Goal: Task Accomplishment & Management: Complete application form

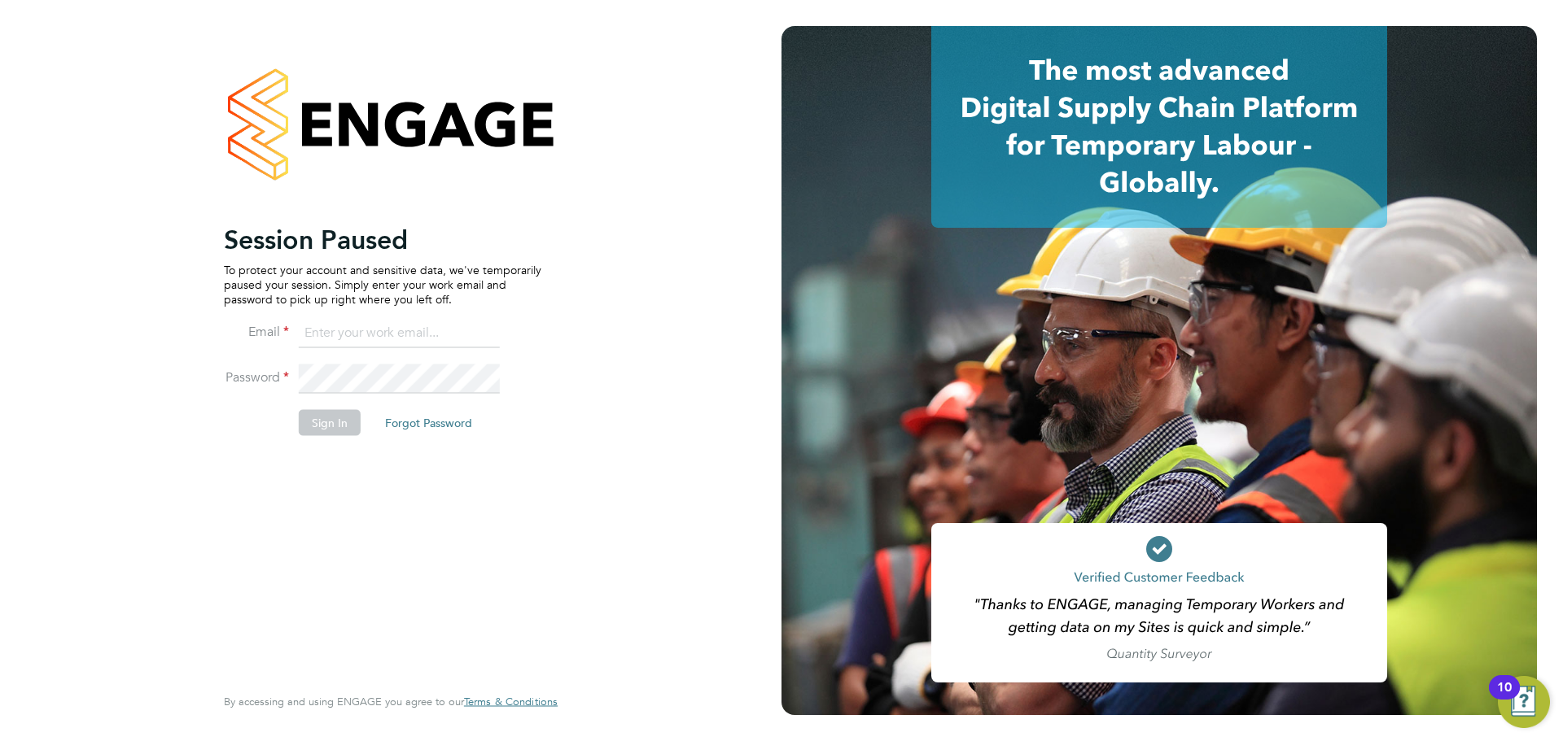
type input "[PERSON_NAME][EMAIL_ADDRESS][PERSON_NAME][PERSON_NAME][DOMAIN_NAME]"
click at [332, 419] on button "Sign In" at bounding box center [330, 422] width 62 height 26
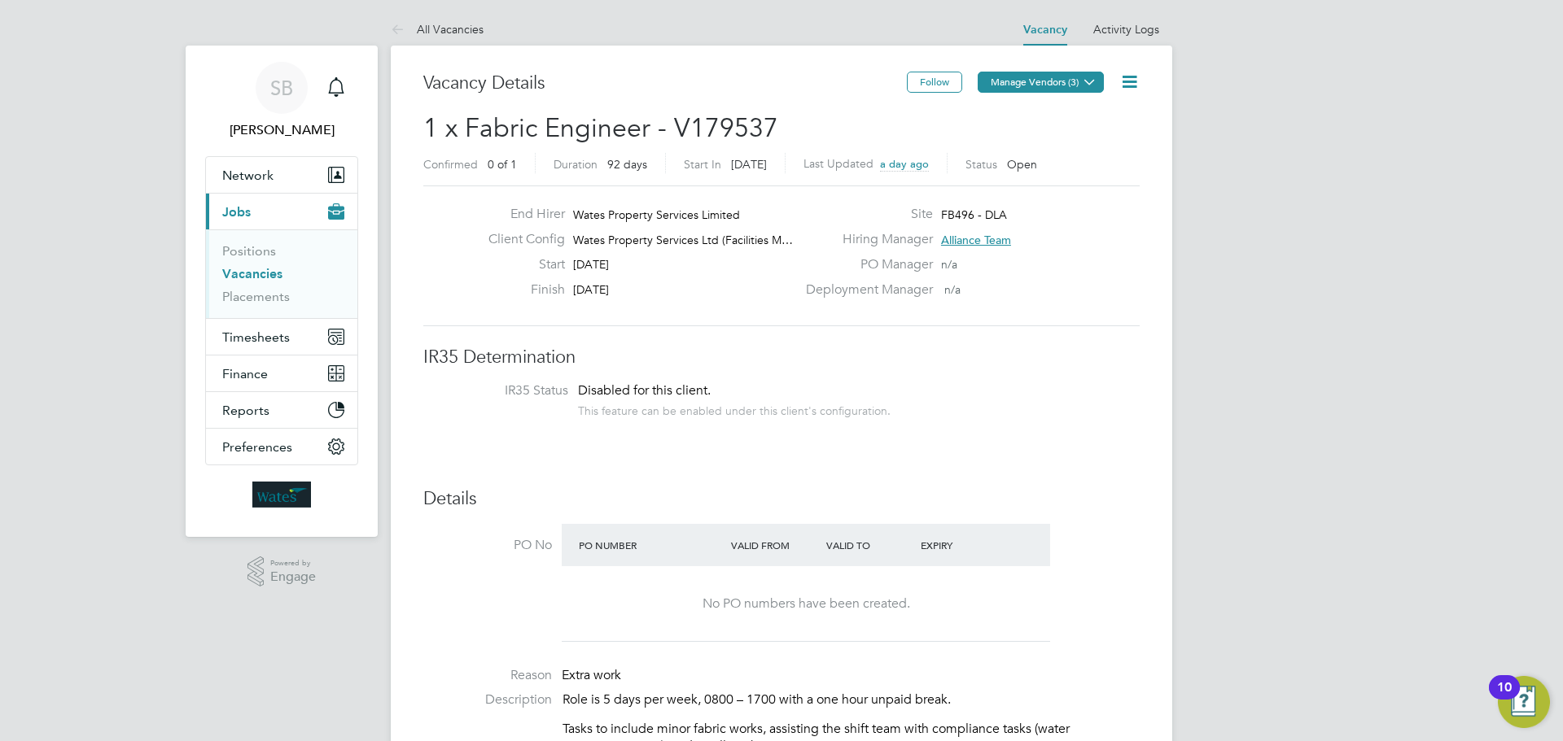
click at [1052, 80] on button "Manage Vendors (3)" at bounding box center [1040, 82] width 126 height 21
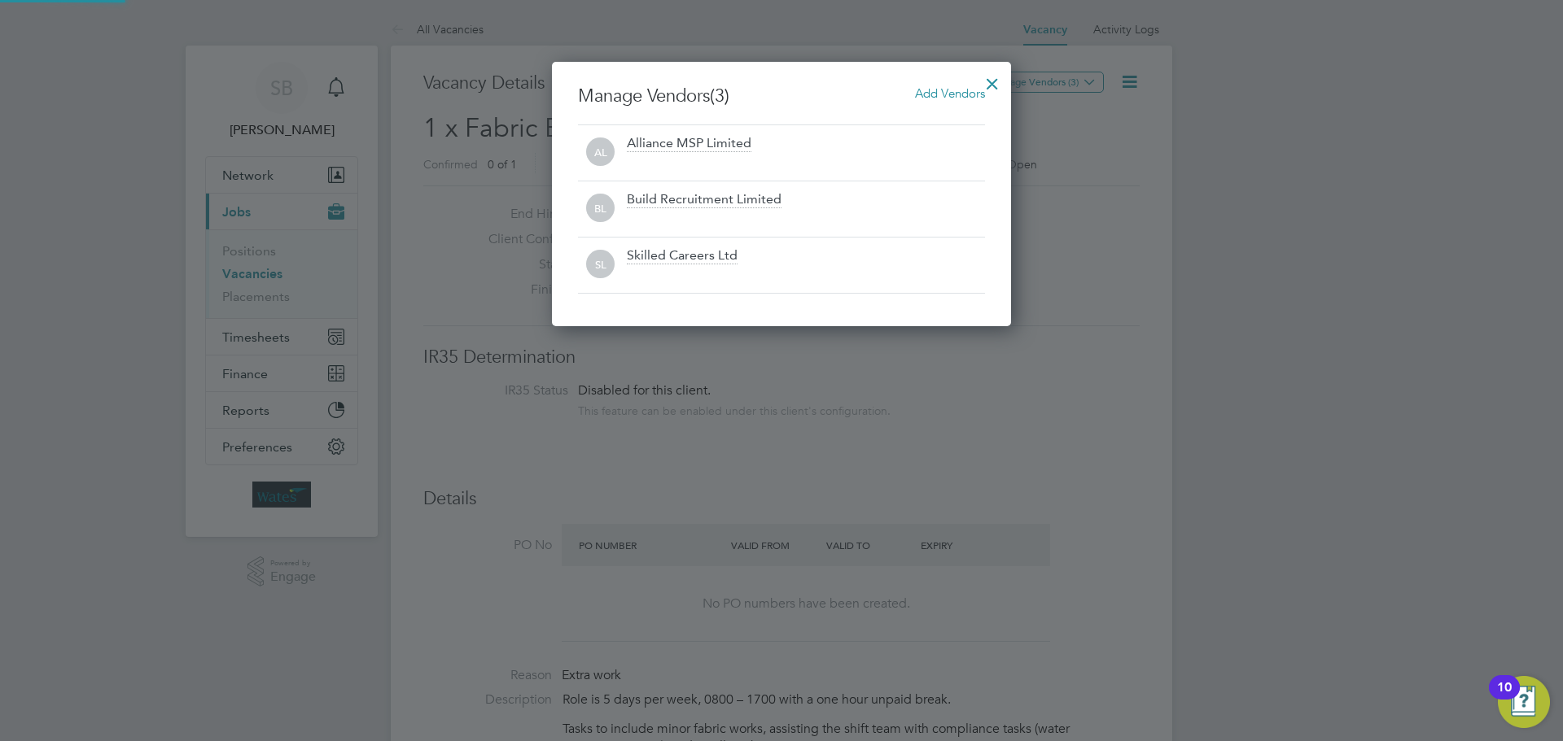
scroll to position [264, 460]
click at [996, 84] on div at bounding box center [991, 79] width 29 height 29
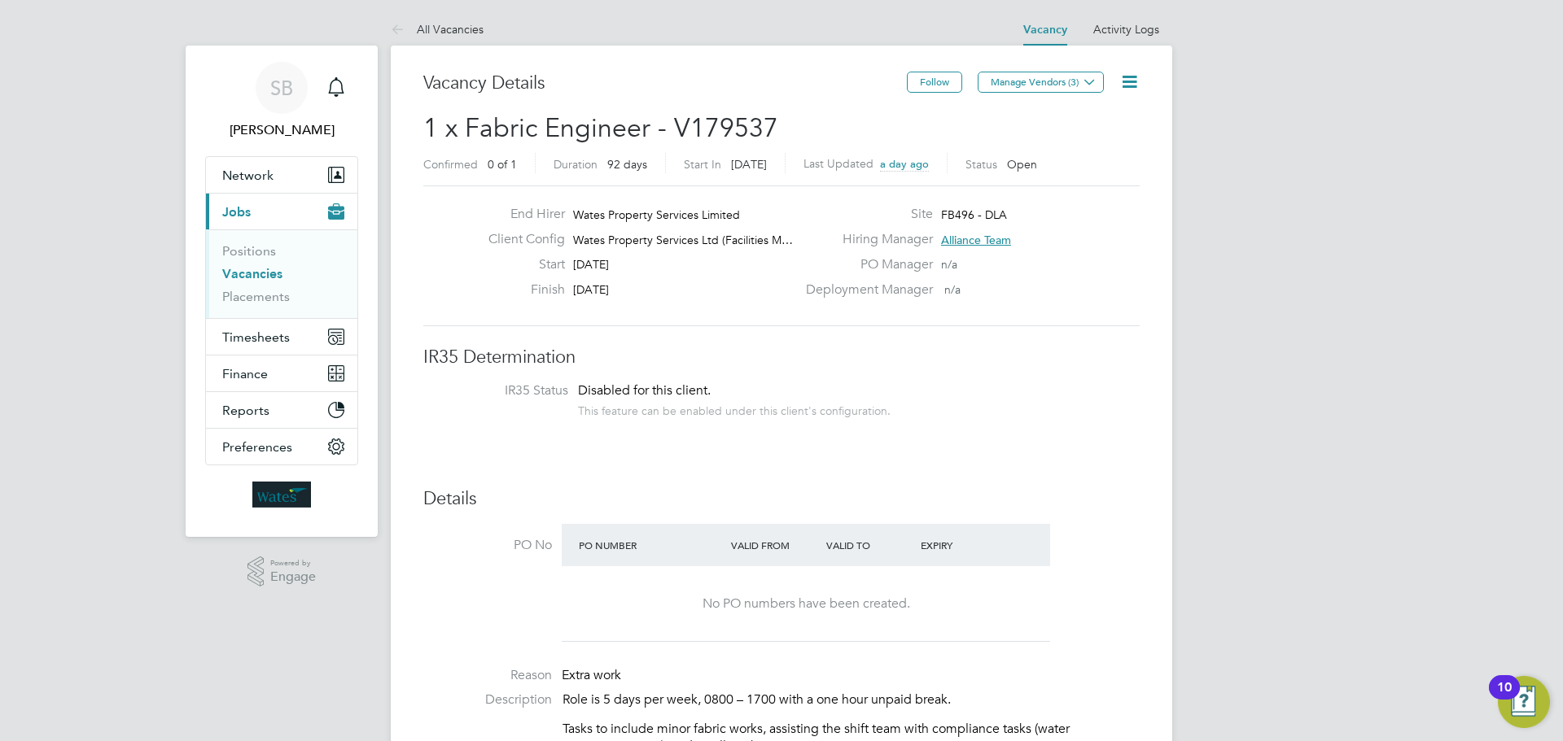
click at [1134, 86] on icon at bounding box center [1129, 82] width 20 height 20
click at [247, 273] on link "Vacancies" at bounding box center [252, 273] width 60 height 15
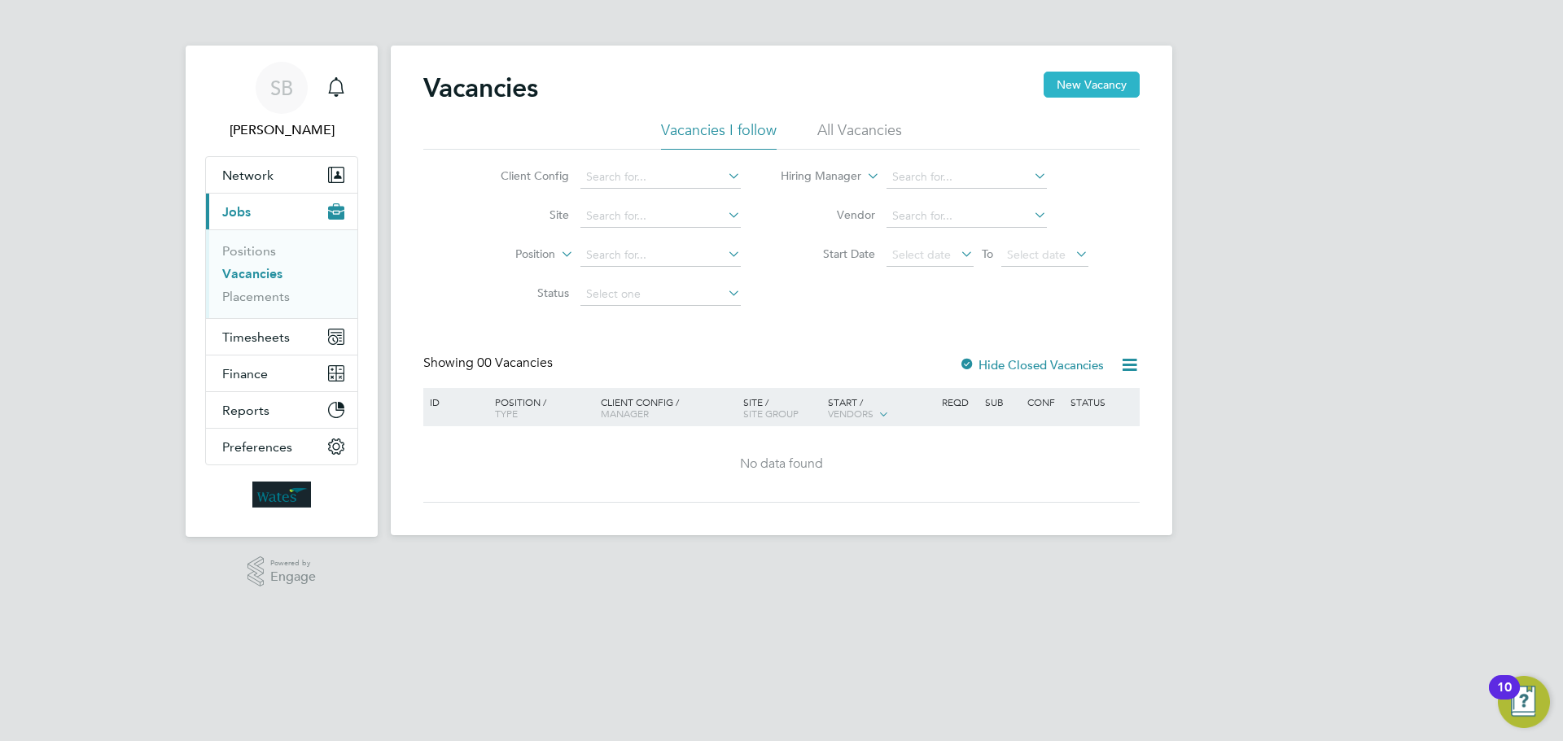
click at [1078, 78] on button "New Vacancy" at bounding box center [1091, 85] width 96 height 26
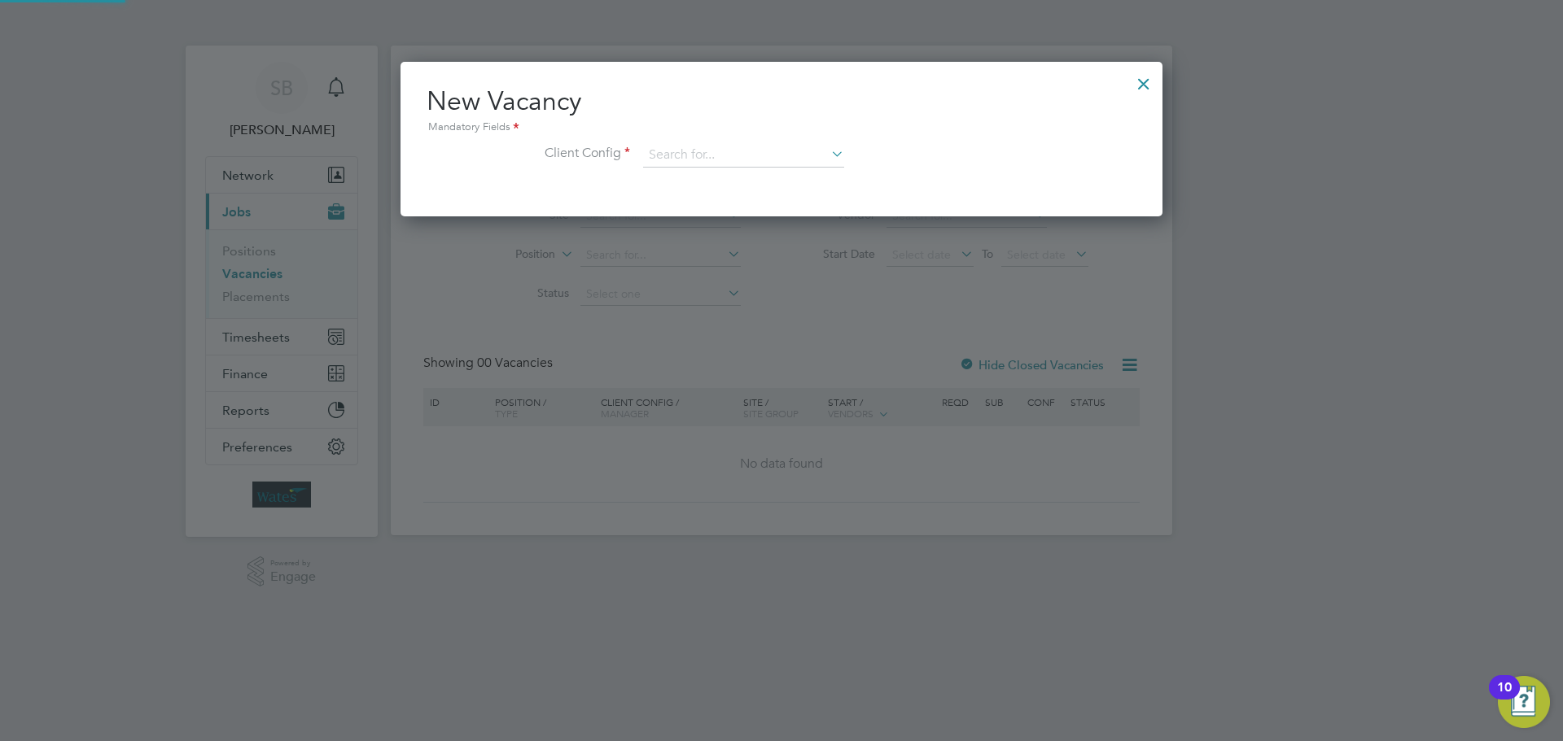
scroll to position [155, 763]
click at [711, 154] on input at bounding box center [743, 155] width 201 height 24
click at [801, 307] on li "Wates Property Services Ltd (Facilities Management)" at bounding box center [807, 311] width 330 height 22
type input "Wates Property Services Ltd (Facilities Management)"
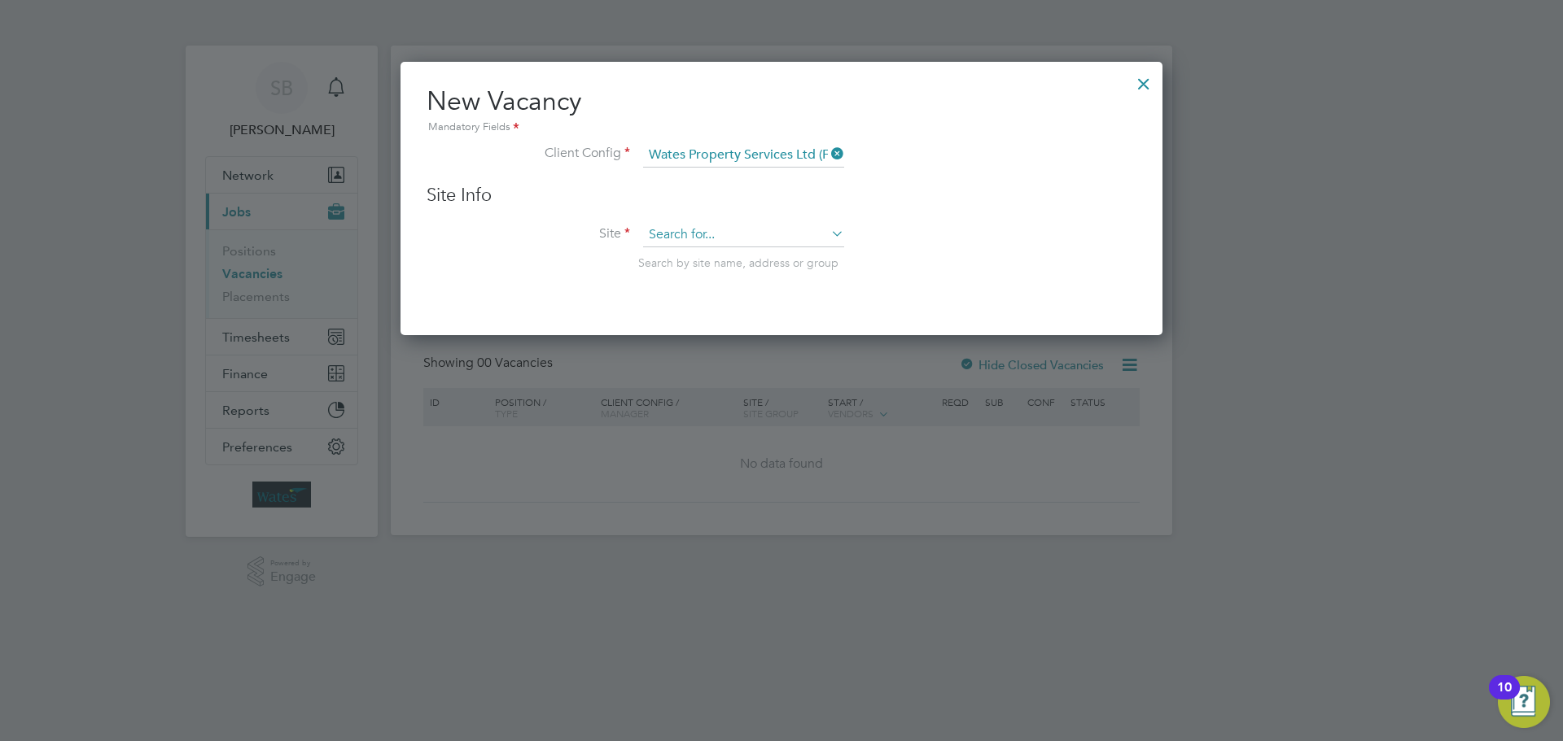
click at [697, 241] on input at bounding box center [743, 235] width 201 height 24
click at [709, 254] on b "DLA" at bounding box center [699, 258] width 23 height 14
type input "FB496 - DLA"
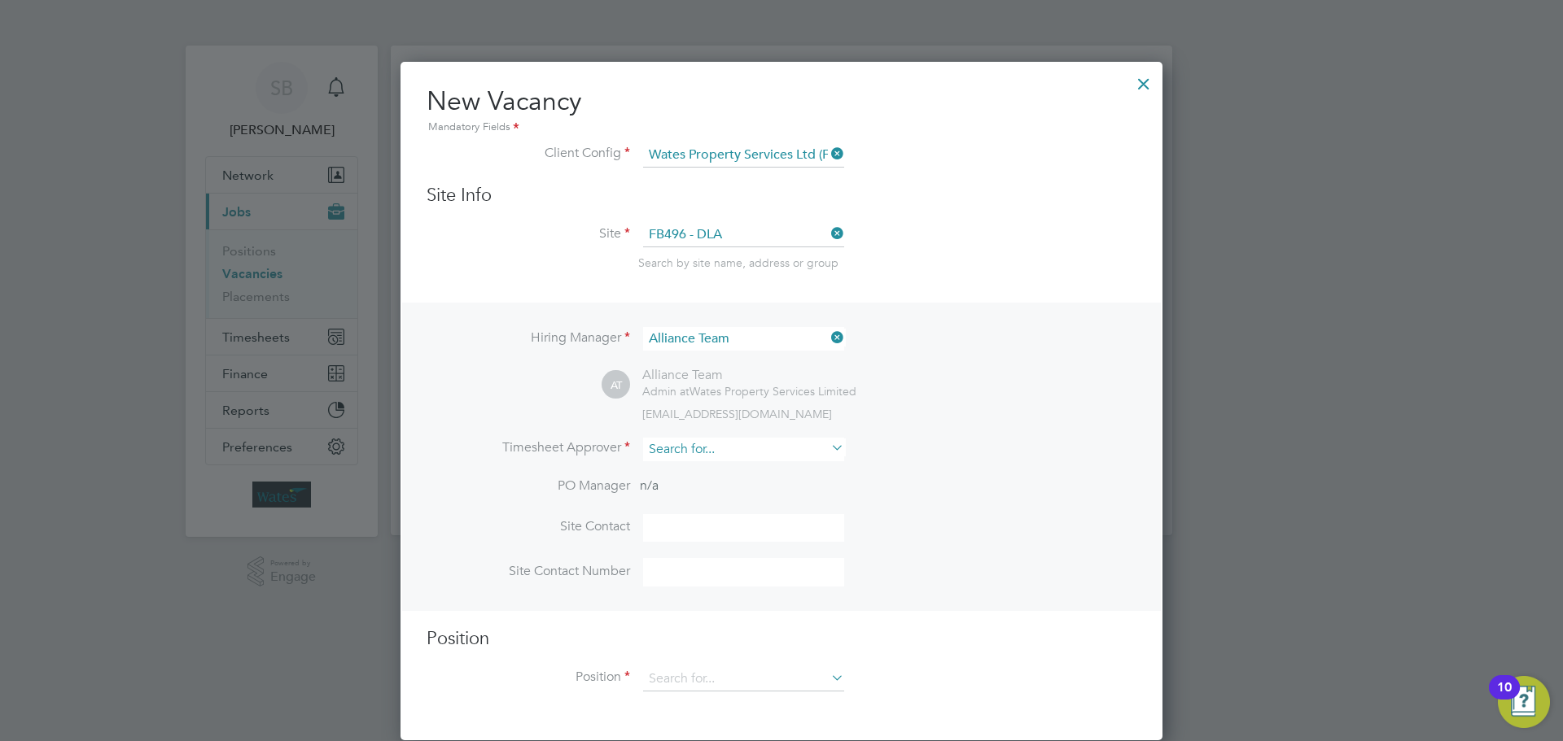
click at [768, 455] on input at bounding box center [743, 450] width 201 height 24
click at [745, 471] on li "Dan iel Price" at bounding box center [750, 473] width 216 height 22
type input "Daniel Price"
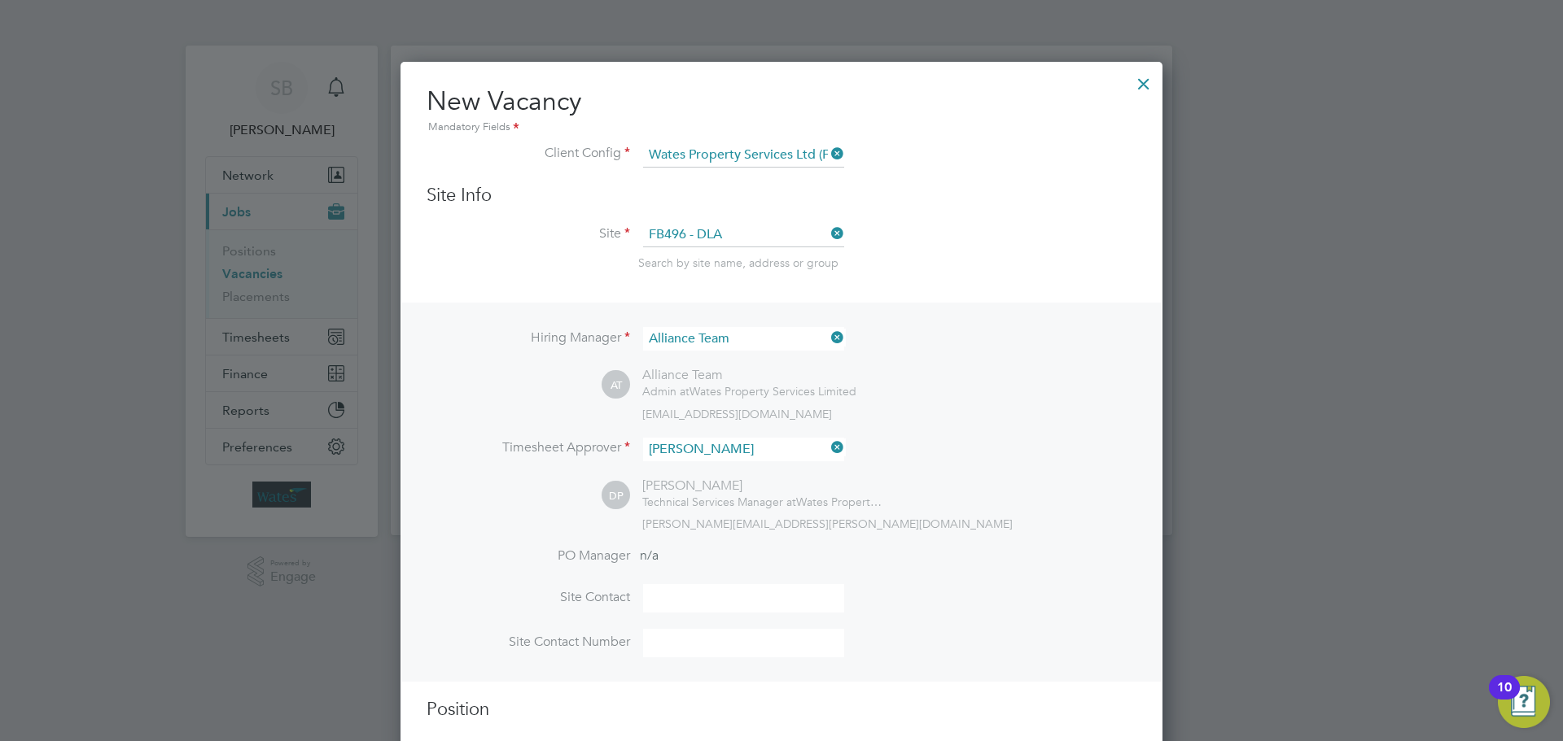
click at [695, 597] on input at bounding box center [743, 598] width 201 height 28
type input "Daniel Price"
click at [712, 644] on input at bounding box center [743, 643] width 201 height 28
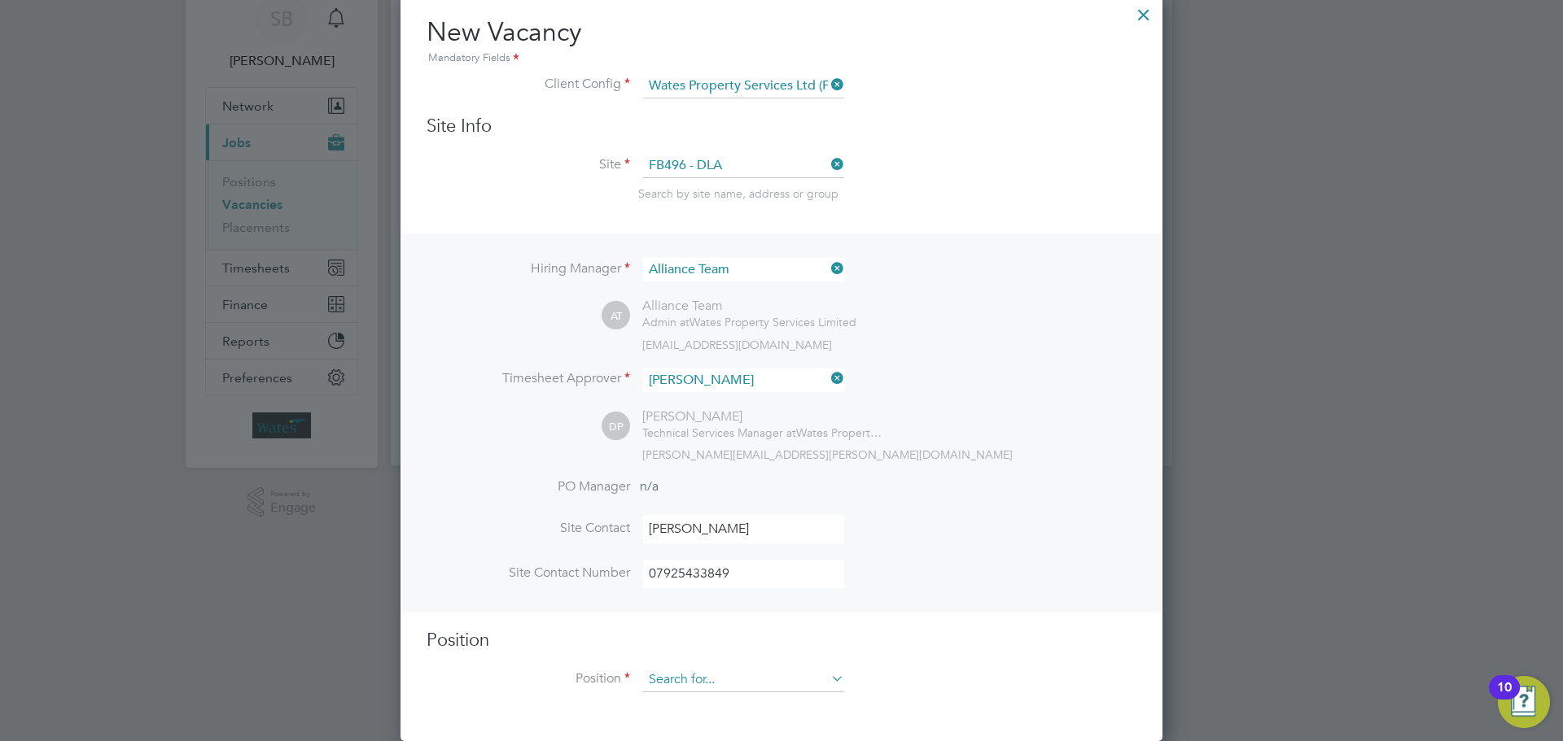
type input "07925433849"
click at [687, 684] on input at bounding box center [743, 680] width 201 height 24
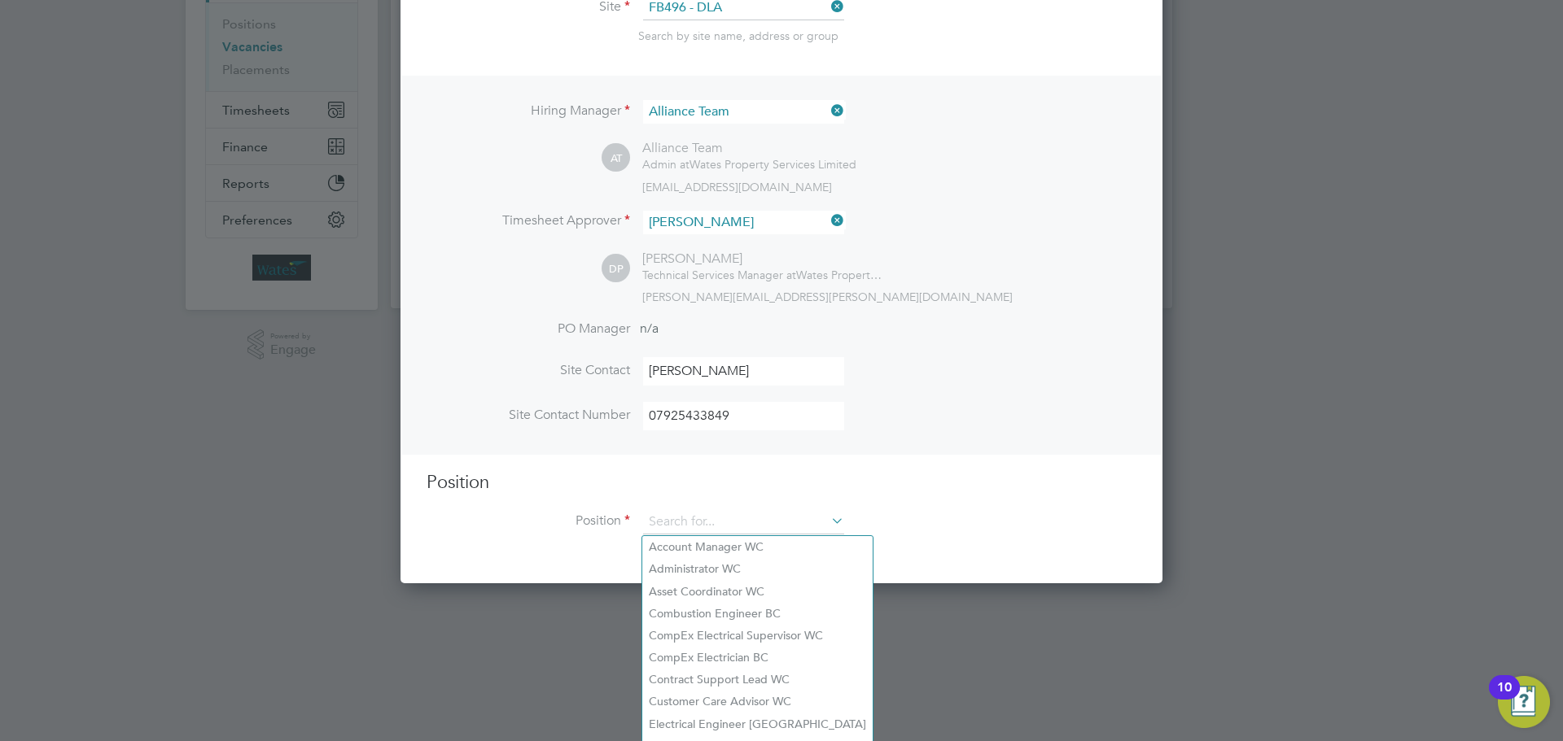
scroll to position [236, 0]
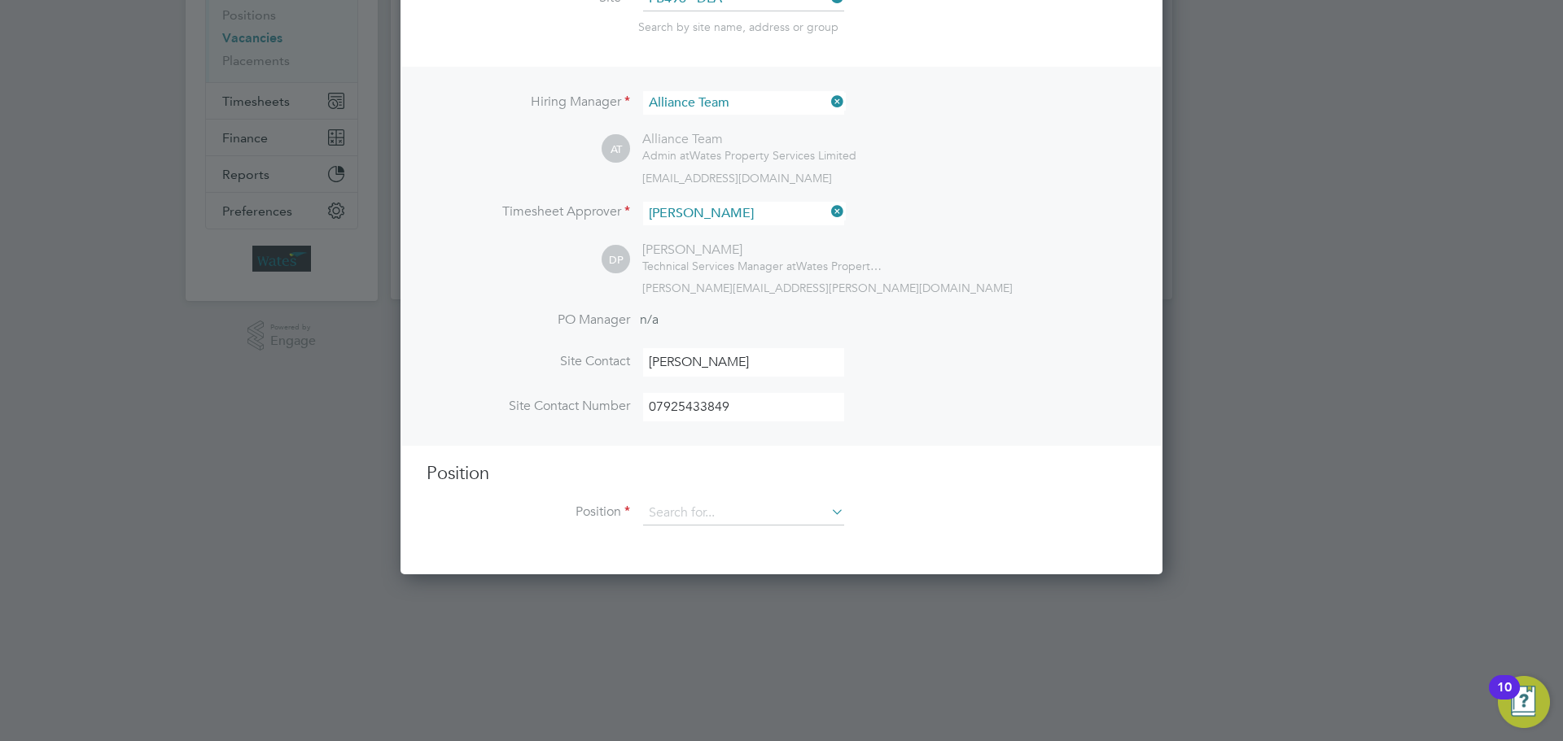
click at [1198, 530] on div at bounding box center [781, 370] width 1563 height 741
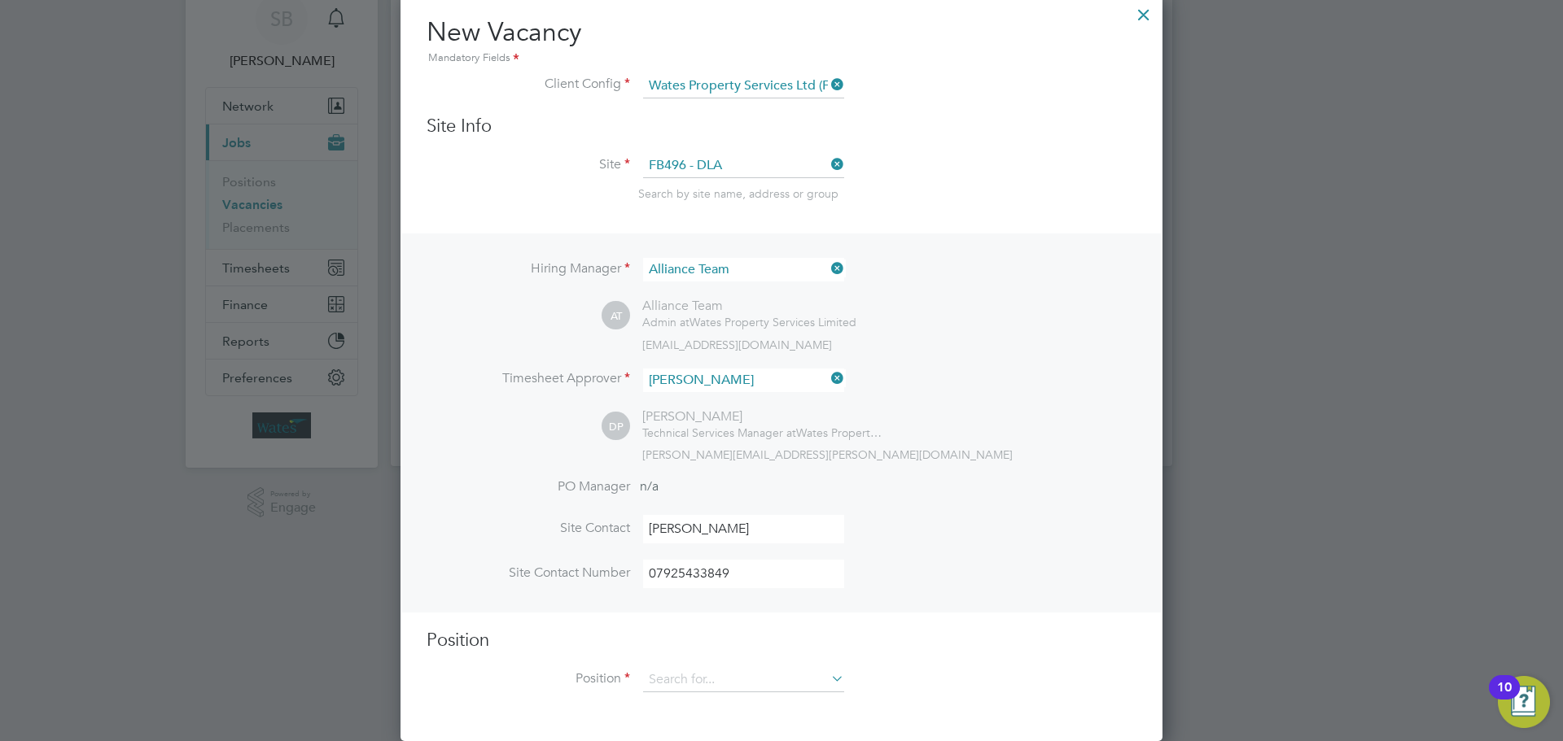
scroll to position [71, 0]
click at [846, 673] on li "Position" at bounding box center [781, 688] width 710 height 41
click at [828, 679] on icon at bounding box center [828, 678] width 0 height 23
click at [713, 677] on input at bounding box center [743, 680] width 201 height 24
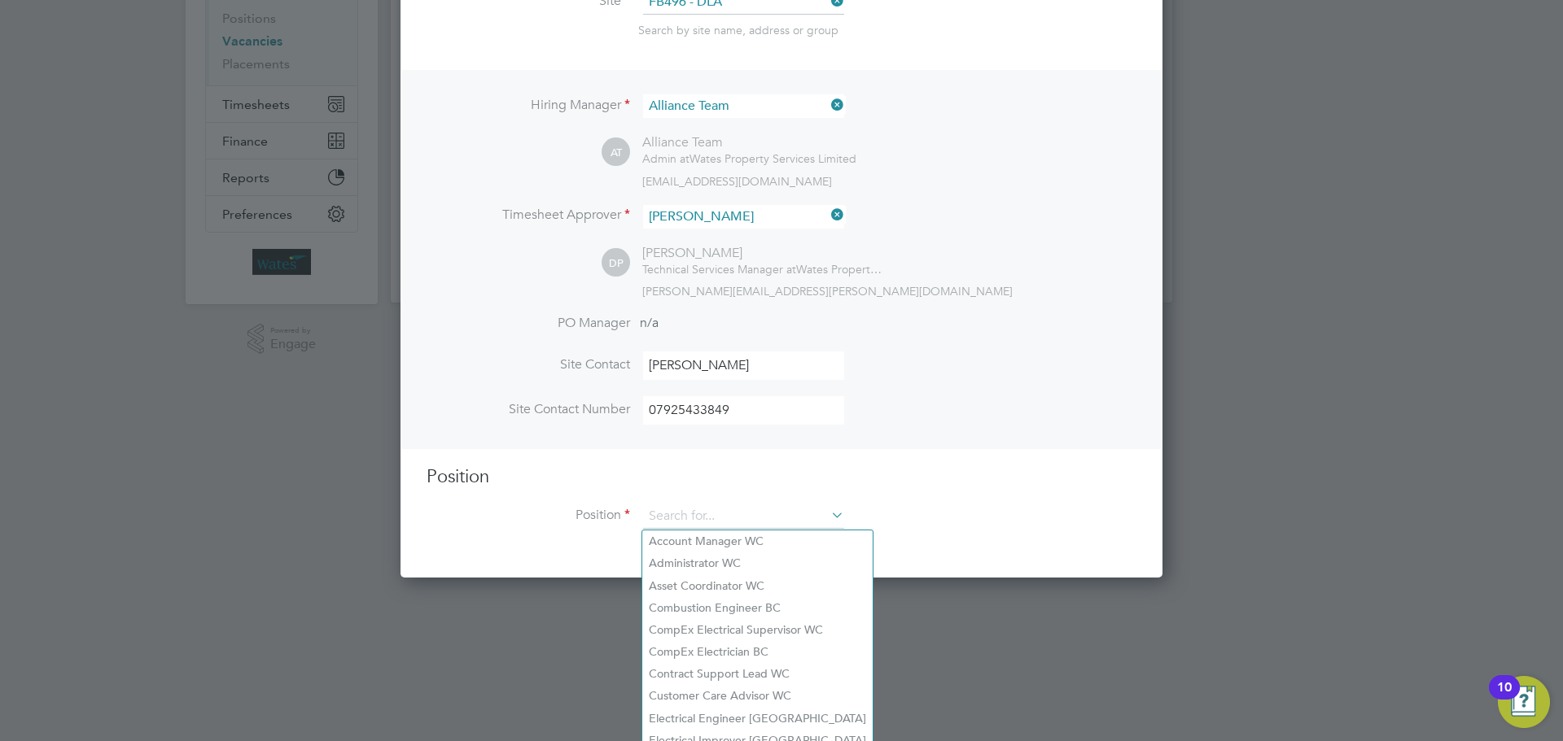
scroll to position [236, 0]
click at [1396, 379] on div at bounding box center [781, 370] width 1563 height 741
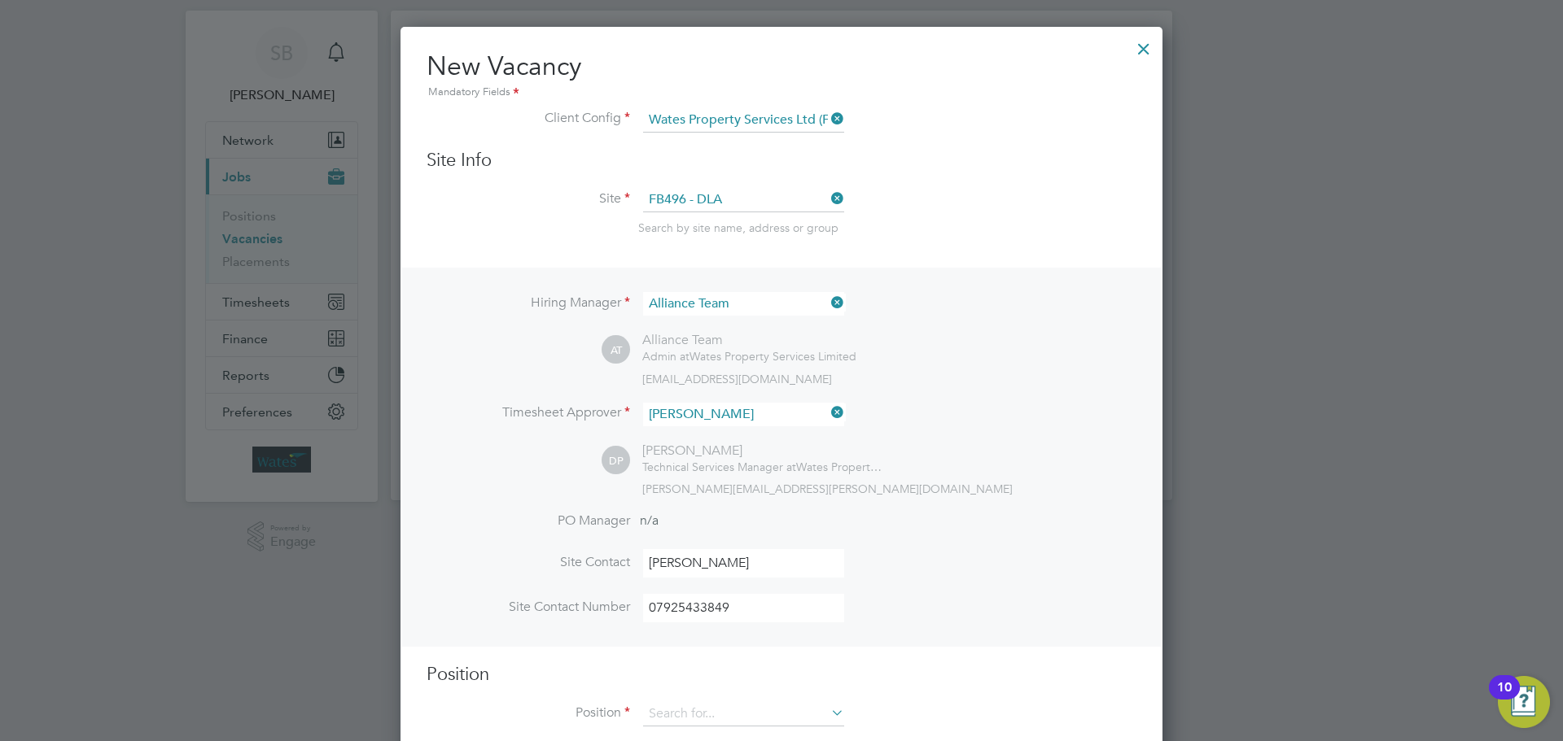
scroll to position [0, 0]
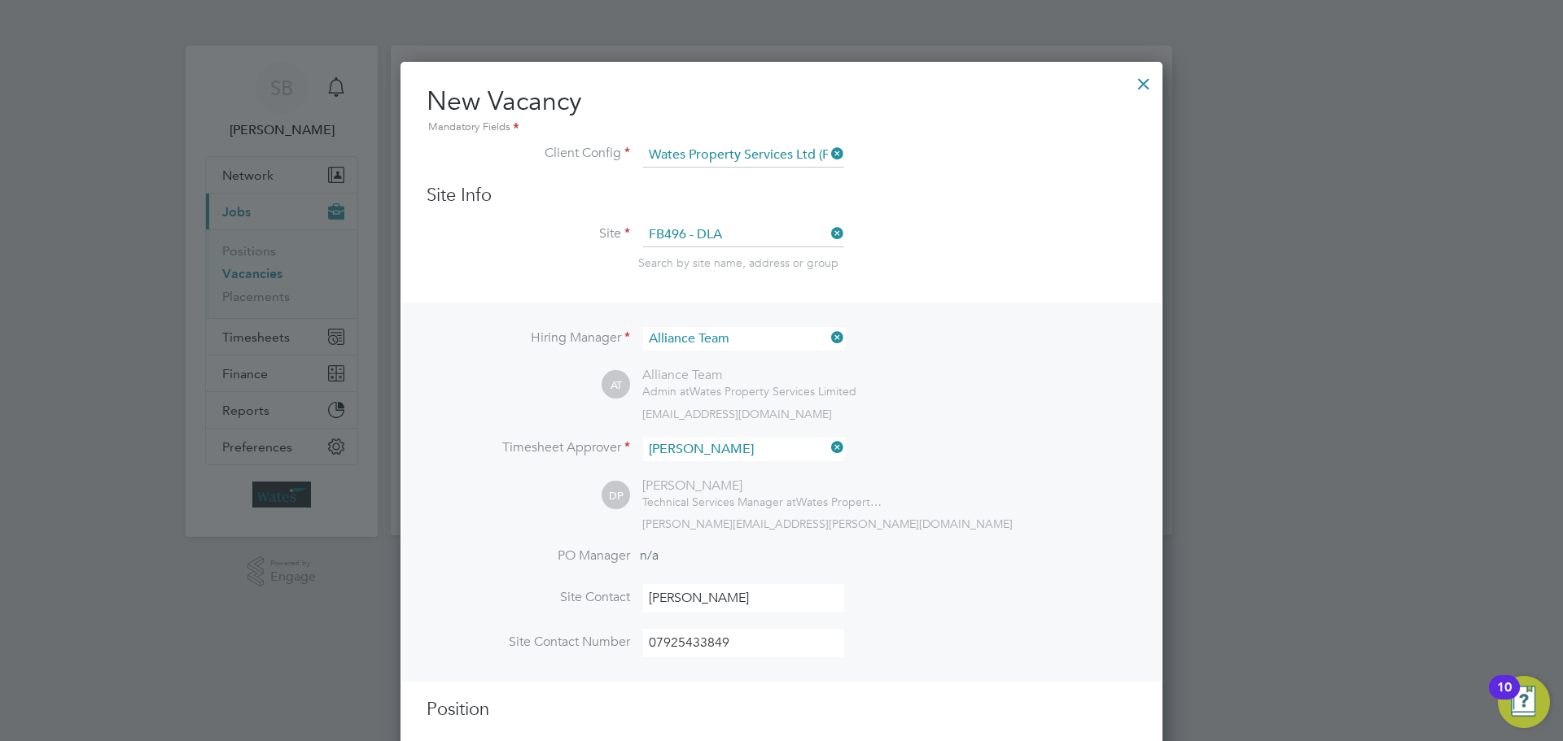
click at [1146, 86] on div at bounding box center [1143, 79] width 29 height 29
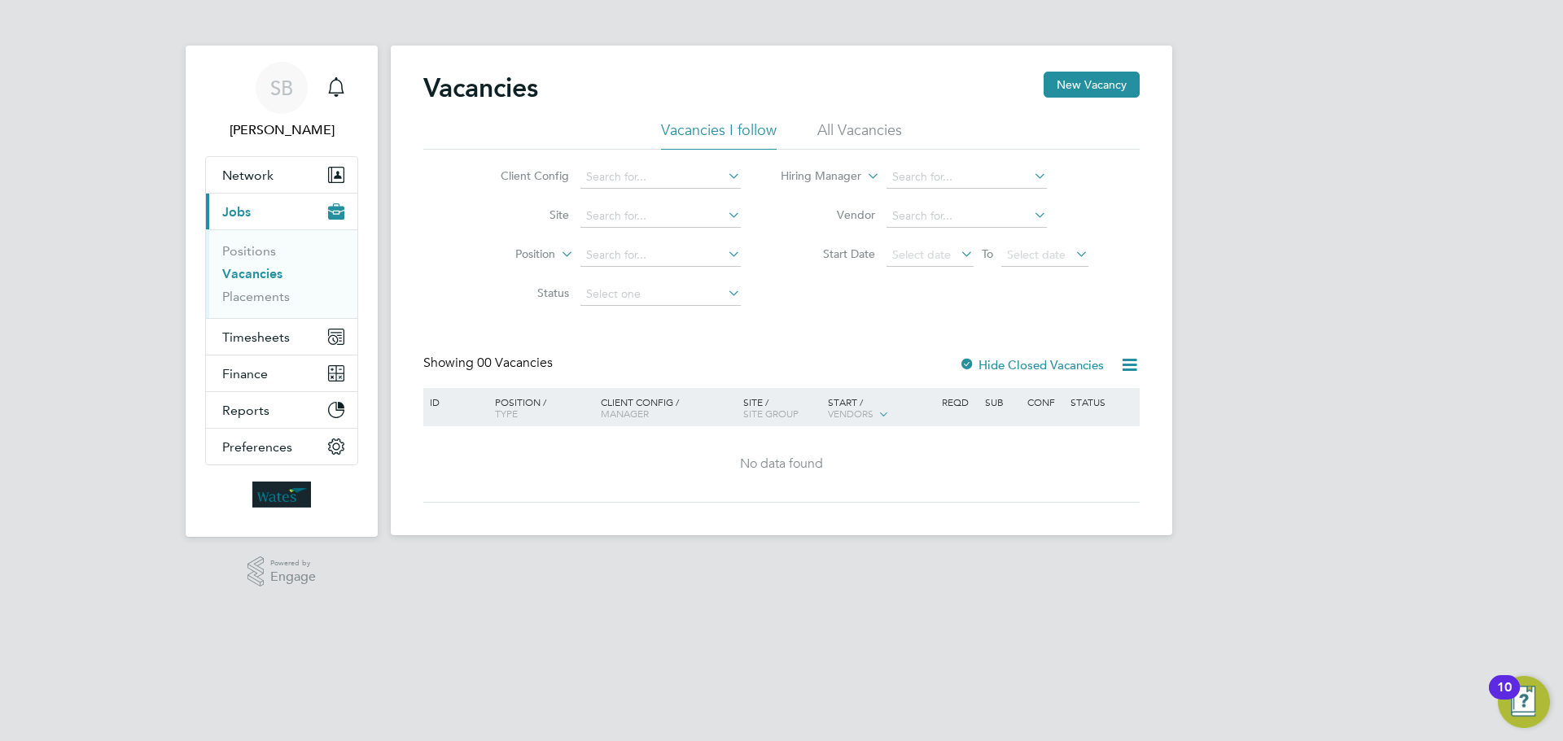
click at [883, 131] on li "All Vacancies" at bounding box center [859, 134] width 85 height 29
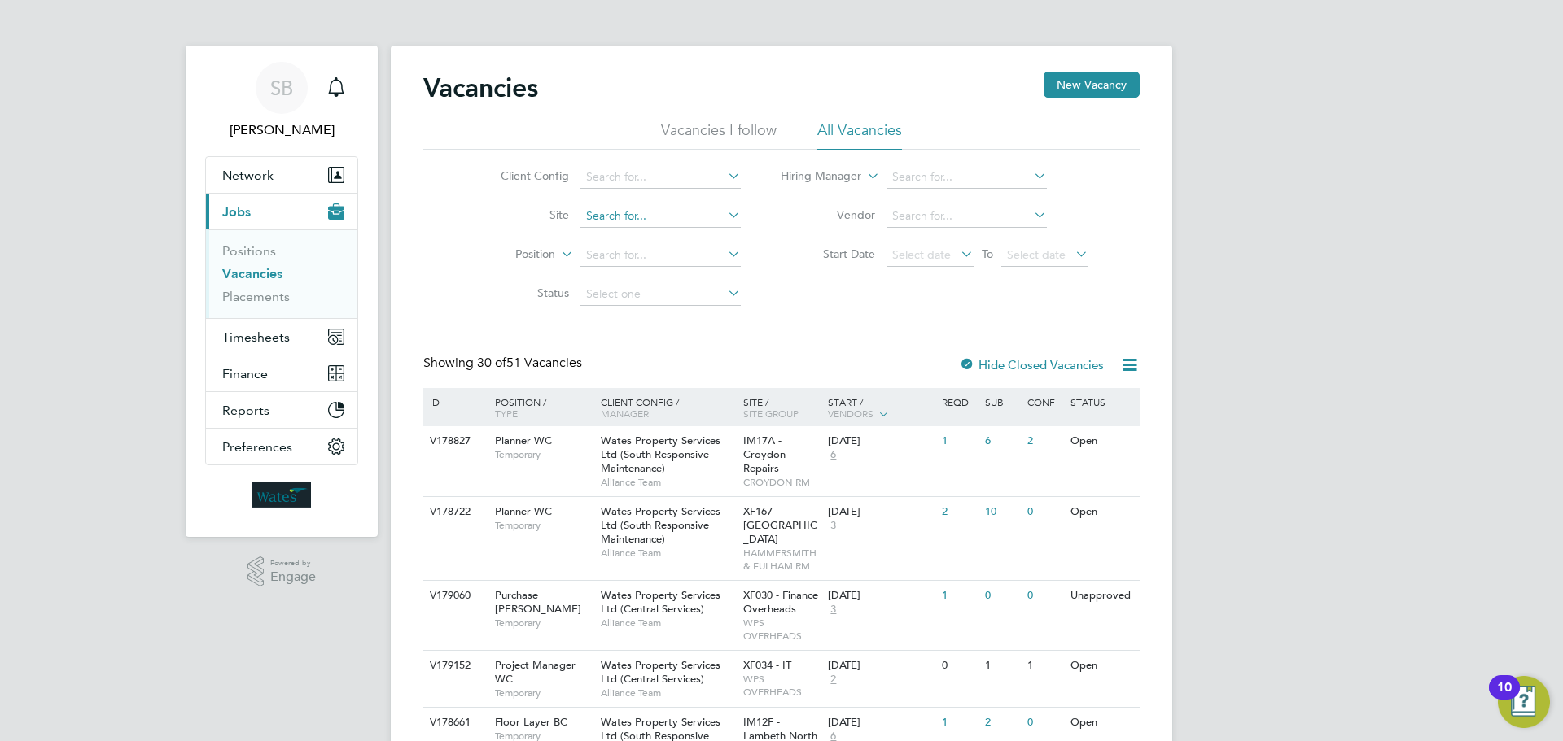
click at [671, 212] on input at bounding box center [660, 216] width 160 height 23
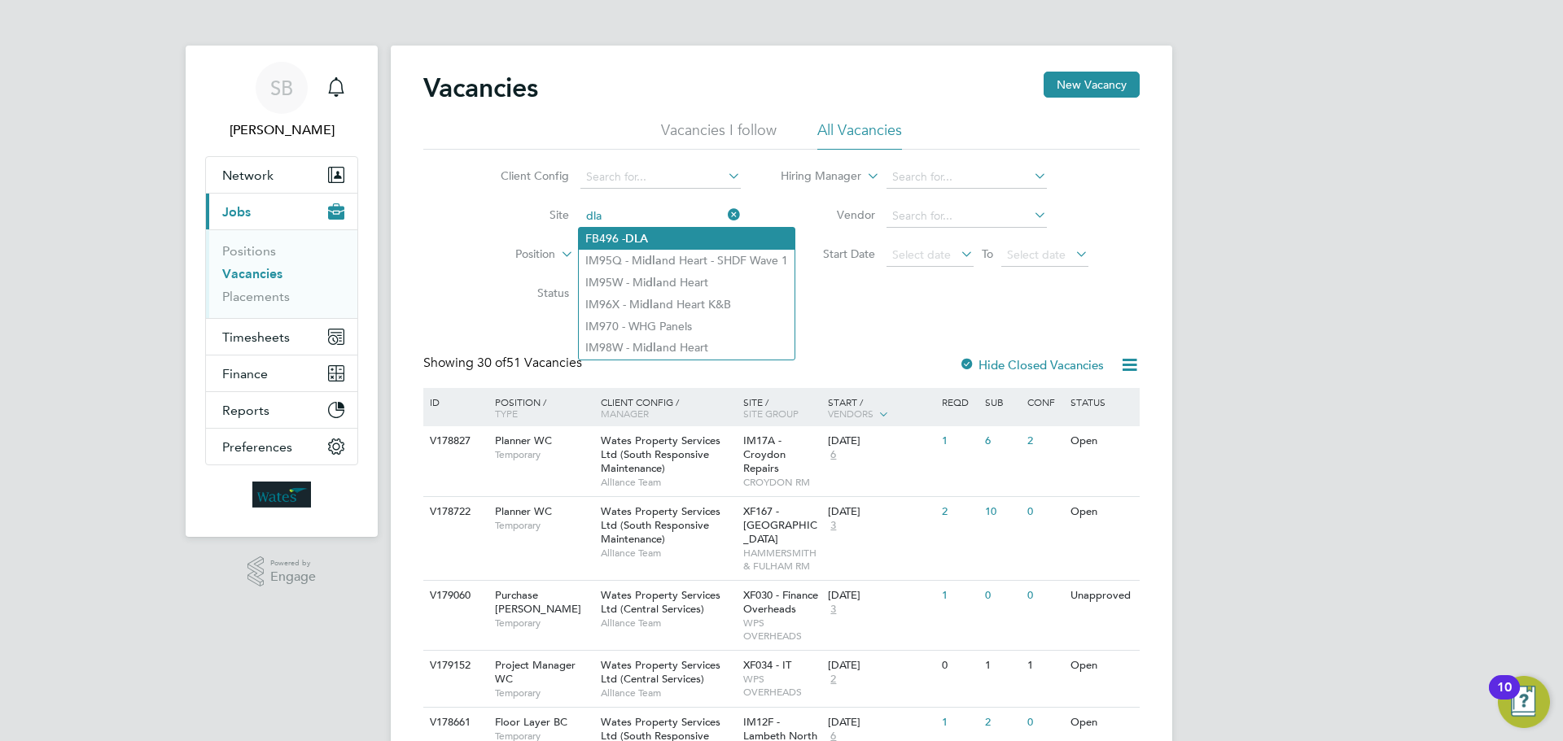
type input "dla"
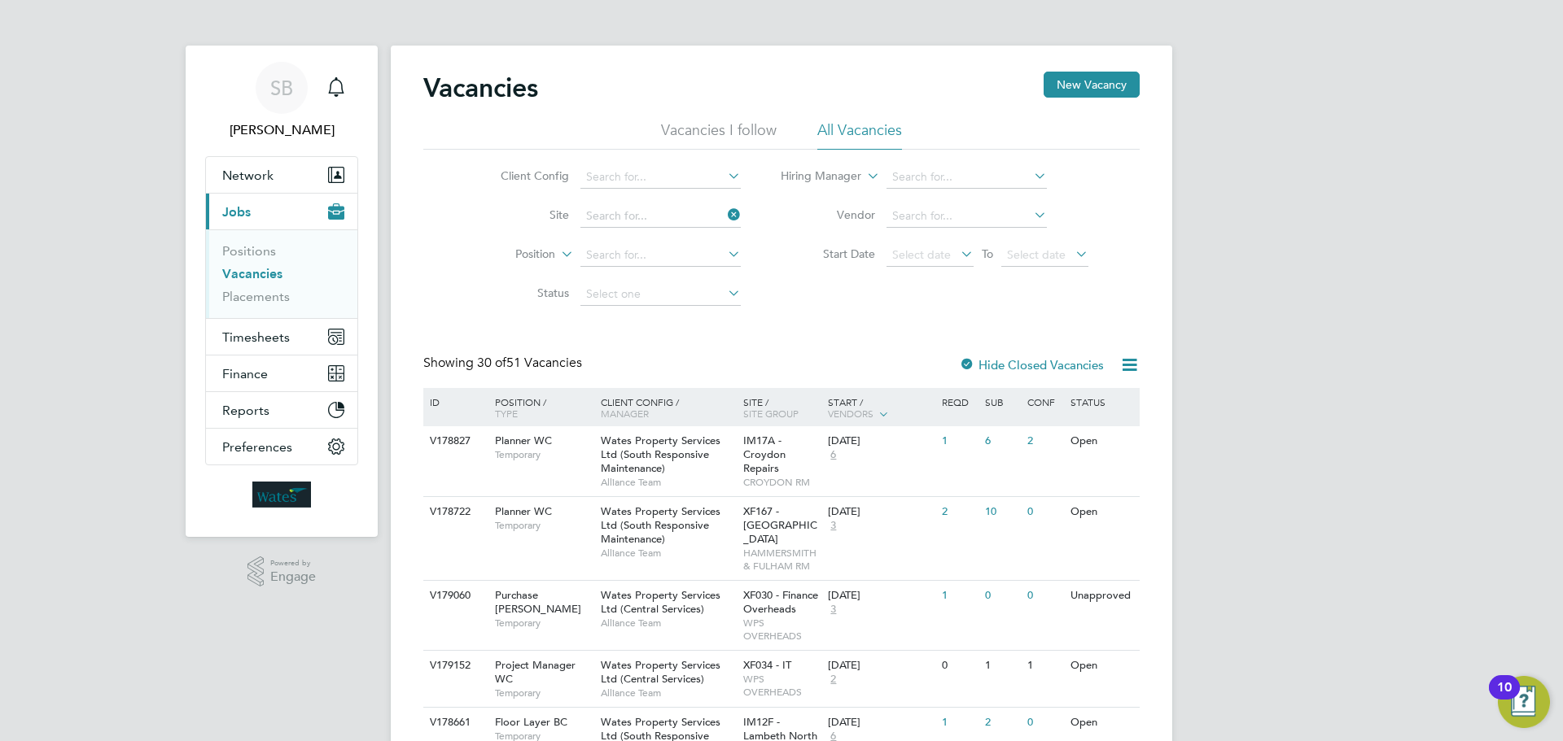
click at [627, 215] on input at bounding box center [660, 216] width 160 height 23
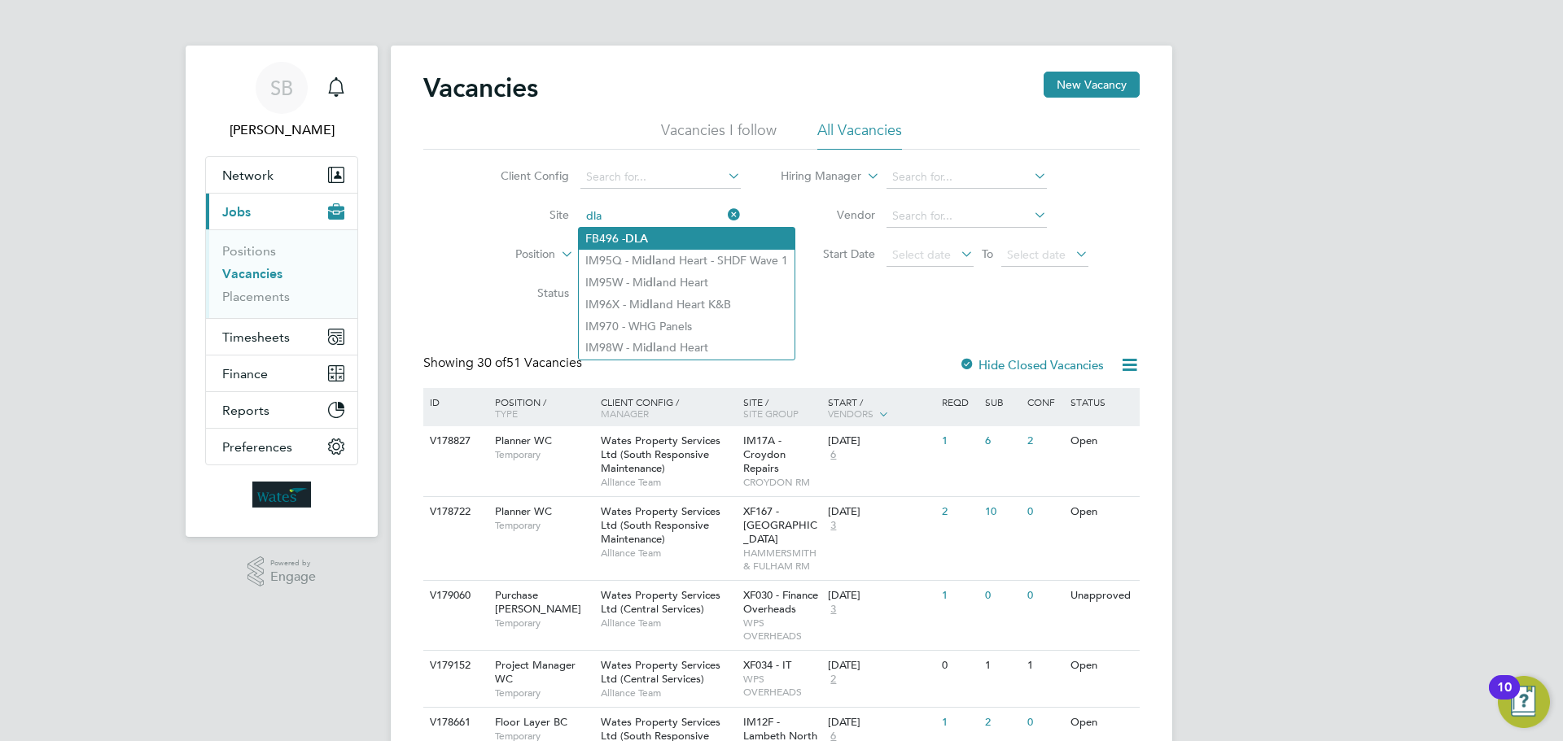
click at [597, 234] on li "FB496 - DLA" at bounding box center [687, 239] width 216 height 22
type input "FB496 - DLA"
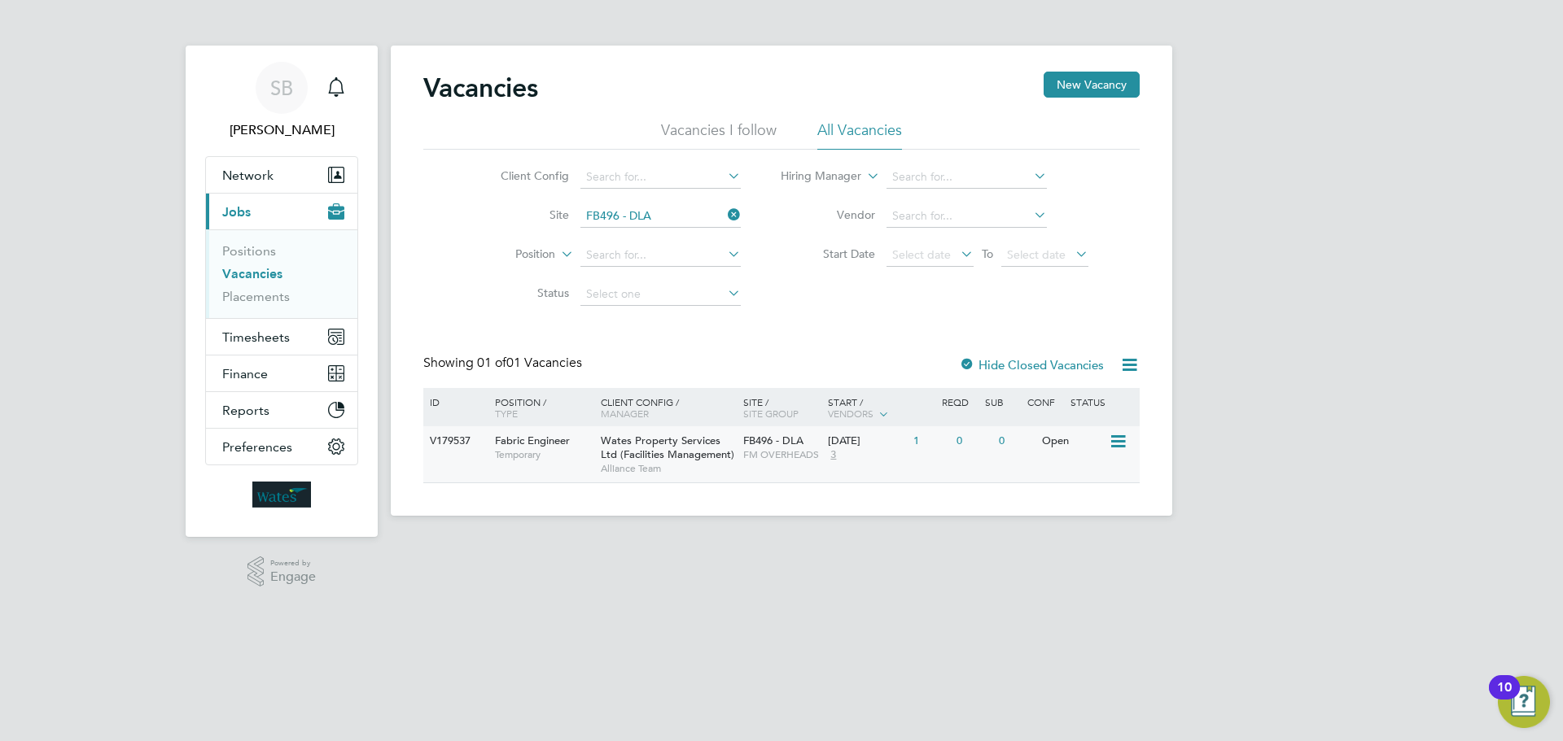
click at [677, 453] on span "Wates Property Services Ltd (Facilities Management)" at bounding box center [667, 448] width 133 height 28
